Goal: Feedback & Contribution: Leave review/rating

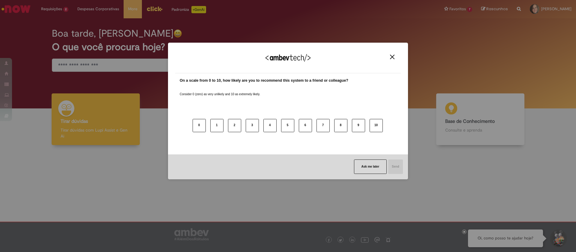
click at [395, 55] on button "Close" at bounding box center [392, 56] width 8 height 5
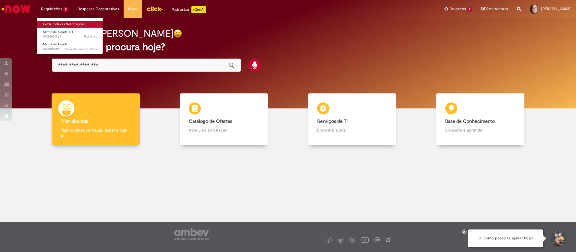
click at [72, 26] on link "Exibir Todas as Solicitações" at bounding box center [70, 24] width 66 height 7
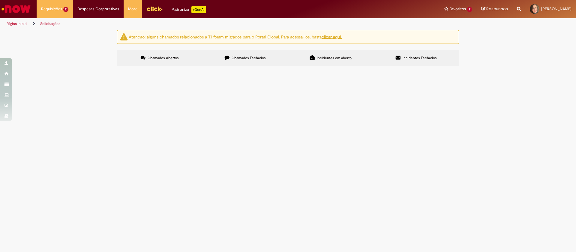
click at [259, 60] on span "Chamados Fechados" at bounding box center [248, 57] width 34 height 5
click at [0, 0] on td "Pagamento mensalidade 10/25." at bounding box center [0, 0] width 0 height 0
click at [0, 0] on span "Pagamento mensalidade 10/25." at bounding box center [0, 0] width 0 height 0
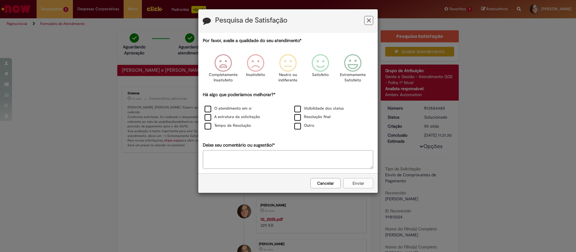
click at [324, 182] on button "Cancelar" at bounding box center [325, 183] width 30 height 10
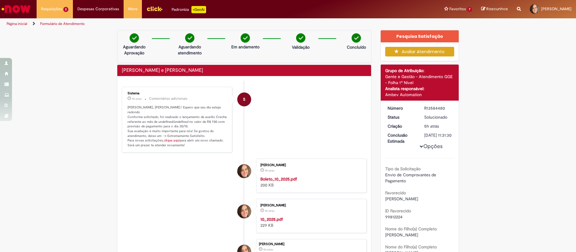
click at [400, 55] on button "Avaliar Atendimento" at bounding box center [419, 52] width 69 height 10
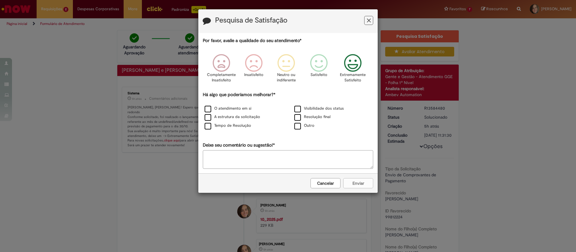
click at [346, 69] on icon "Feedback" at bounding box center [352, 63] width 22 height 18
click at [223, 124] on label "Tempo de Resolução" at bounding box center [227, 126] width 46 height 6
click at [361, 181] on button "Enviar" at bounding box center [358, 183] width 30 height 10
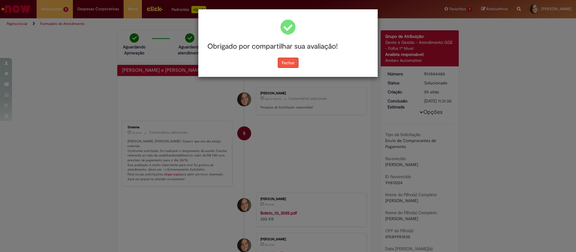
click at [291, 64] on button "Fechar" at bounding box center [288, 63] width 21 height 10
